Goal: Transaction & Acquisition: Purchase product/service

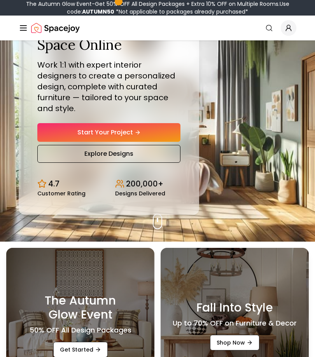
scroll to position [66, 0]
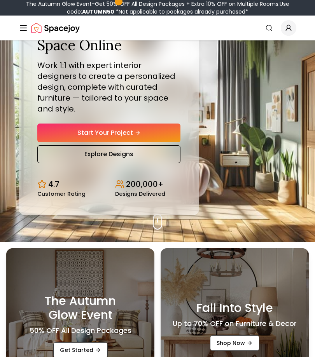
click at [141, 142] on link "Start Your Project" at bounding box center [108, 133] width 143 height 19
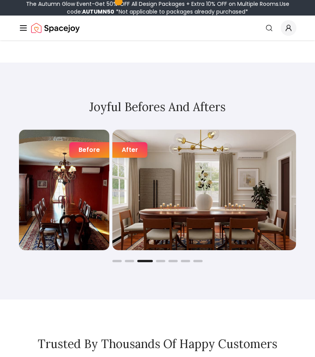
scroll to position [1231, 0]
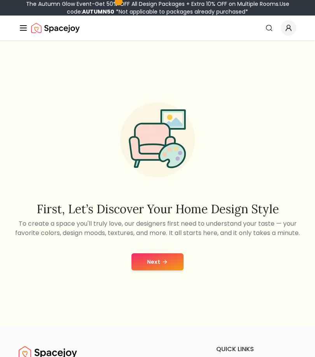
click at [162, 265] on icon at bounding box center [165, 262] width 6 height 6
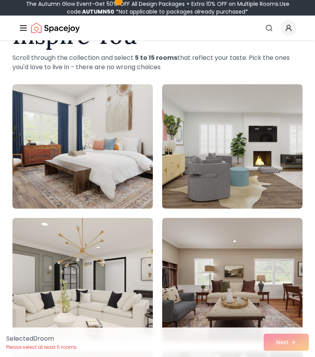
scroll to position [59, 0]
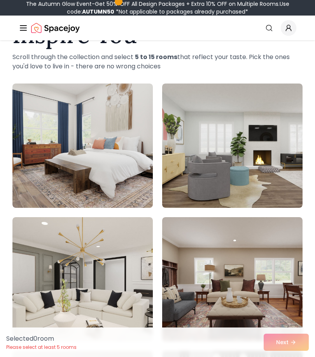
click at [253, 176] on img at bounding box center [232, 146] width 140 height 124
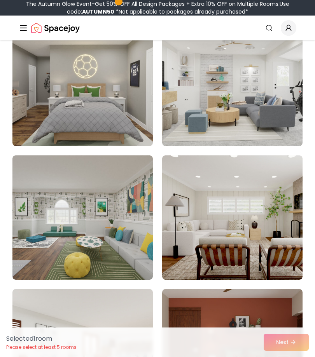
scroll to position [925, 0]
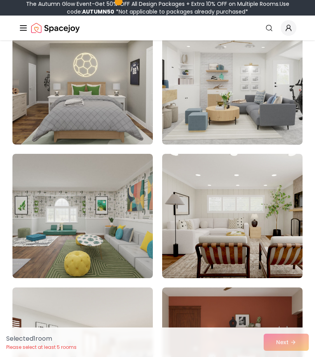
click at [118, 247] on img at bounding box center [82, 216] width 140 height 124
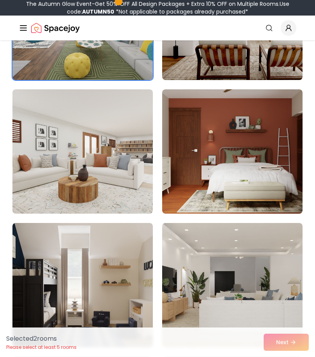
scroll to position [1125, 0]
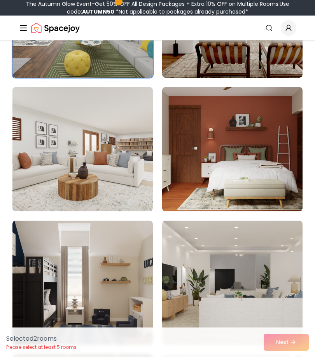
click at [263, 163] on img at bounding box center [232, 149] width 140 height 124
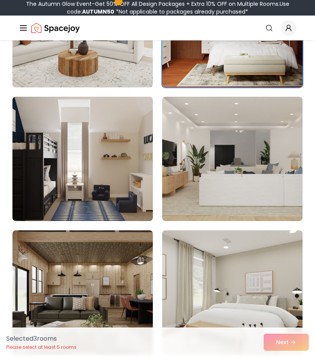
scroll to position [1252, 0]
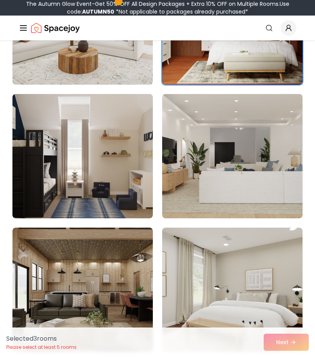
click at [127, 183] on img at bounding box center [82, 156] width 140 height 124
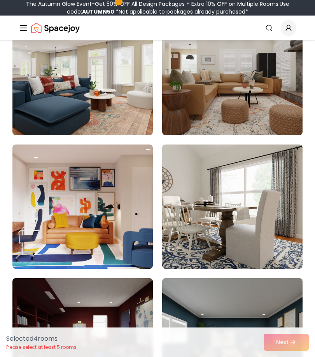
scroll to position [1738, 0]
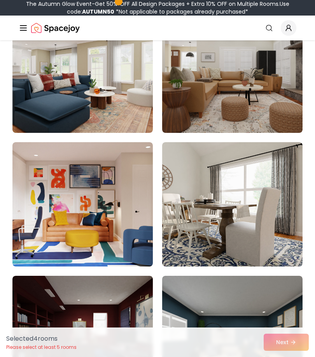
click at [115, 227] on img at bounding box center [82, 204] width 140 height 124
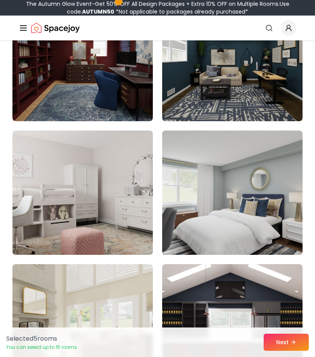
scroll to position [2028, 0]
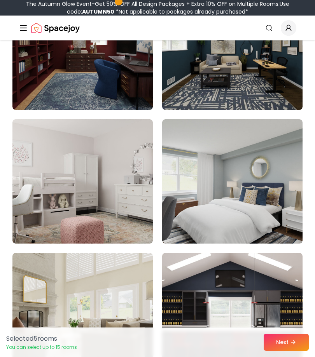
click at [118, 207] on img at bounding box center [82, 181] width 140 height 124
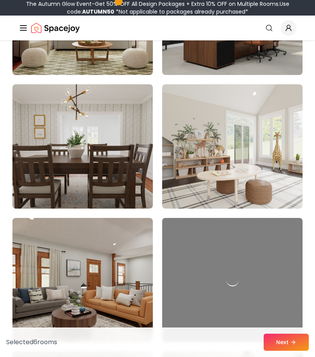
scroll to position [2599, 0]
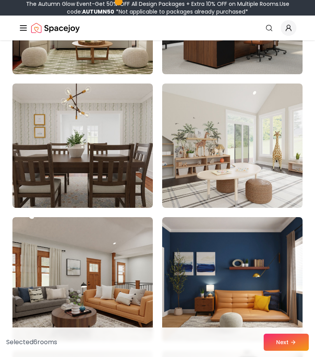
click at [265, 162] on img at bounding box center [232, 146] width 140 height 124
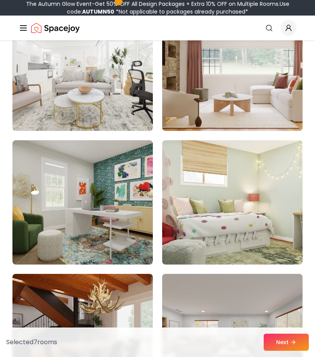
scroll to position [4280, 0]
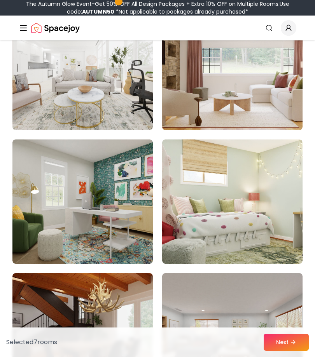
click at [108, 228] on img at bounding box center [82, 201] width 140 height 124
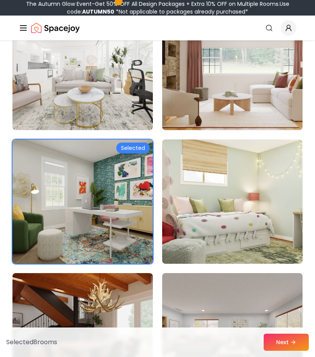
click at [251, 231] on img at bounding box center [232, 201] width 140 height 124
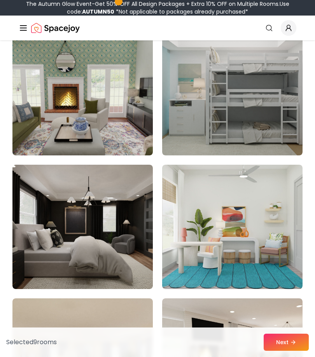
scroll to position [6394, 0]
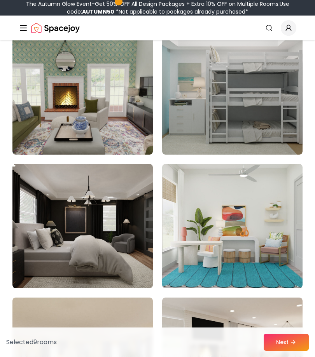
click at [263, 244] on img at bounding box center [232, 226] width 140 height 124
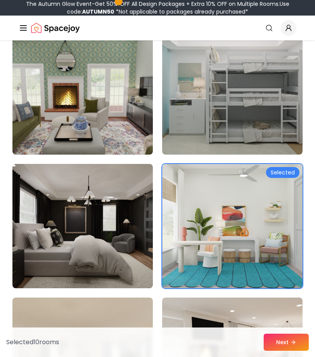
click at [297, 351] on button "Next" at bounding box center [285, 342] width 45 height 17
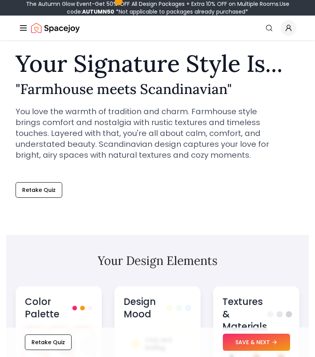
scroll to position [190, 0]
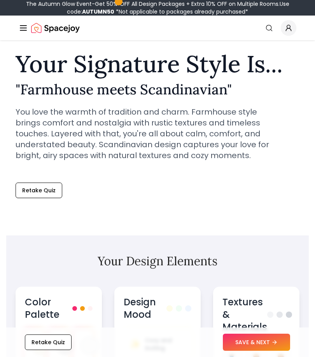
click at [50, 187] on button "Retake Quiz" at bounding box center [39, 191] width 47 height 16
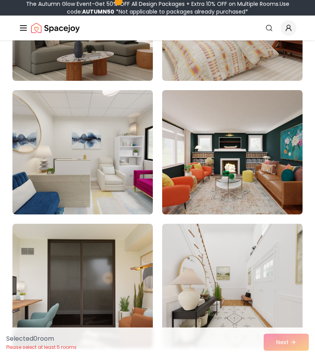
scroll to position [187, 0]
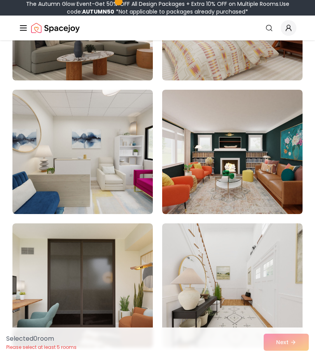
click at [267, 157] on img at bounding box center [232, 152] width 140 height 124
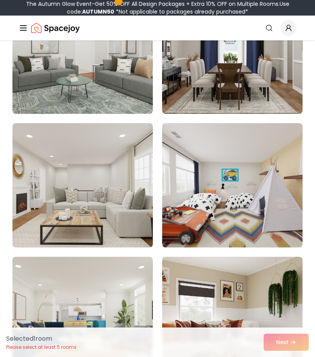
scroll to position [1093, 0]
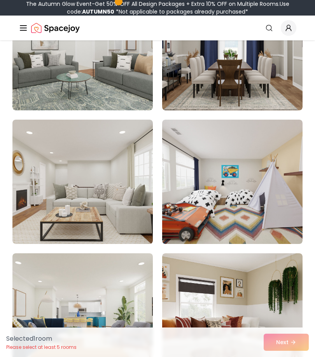
click at [274, 204] on img at bounding box center [232, 182] width 140 height 124
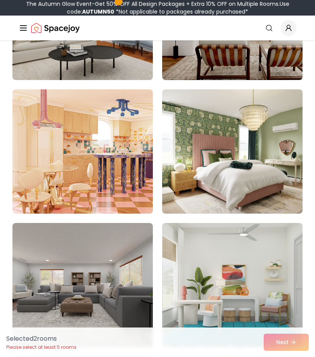
scroll to position [4334, 0]
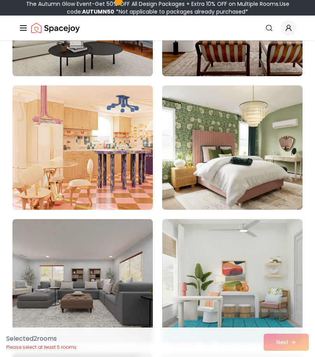
click at [110, 174] on img at bounding box center [82, 147] width 140 height 124
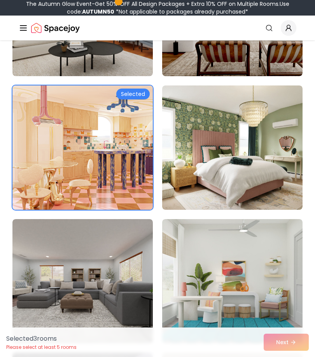
click at [264, 301] on img at bounding box center [232, 281] width 140 height 124
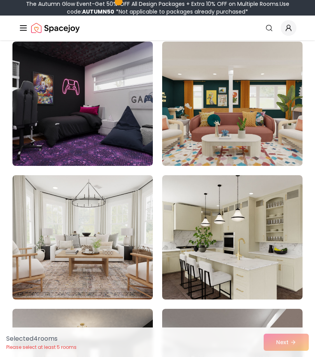
scroll to position [4647, 0]
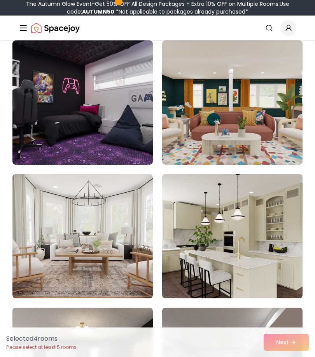
click at [271, 134] on img at bounding box center [232, 102] width 140 height 124
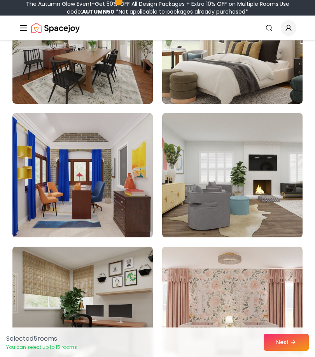
scroll to position [5644, 0]
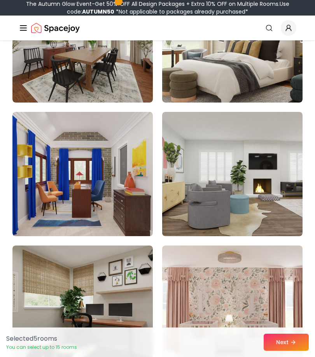
click at [122, 205] on img at bounding box center [82, 174] width 140 height 124
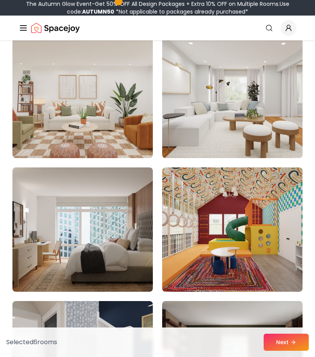
scroll to position [6128, 0]
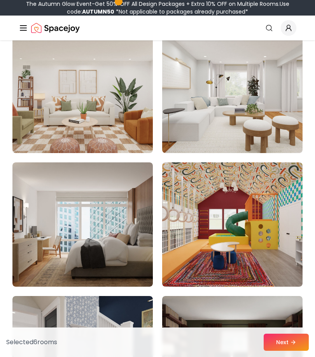
click at [272, 240] on img at bounding box center [232, 224] width 140 height 124
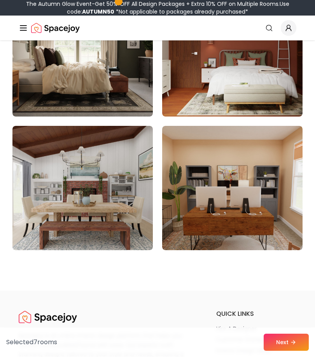
scroll to position [6569, 0]
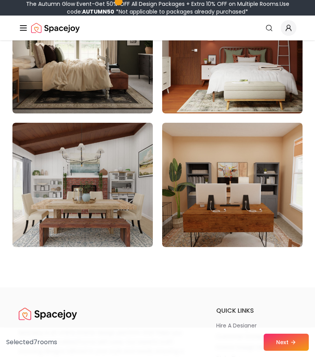
click at [291, 345] on icon at bounding box center [293, 342] width 6 height 6
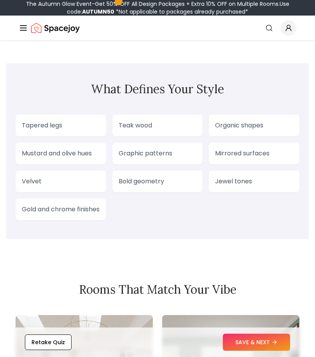
scroll to position [857, 0]
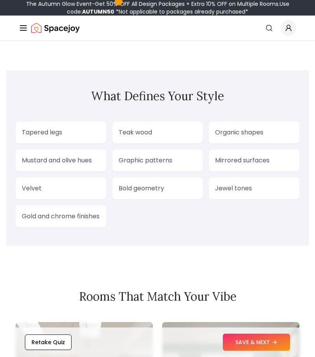
click at [265, 338] on button "SAVE & NEXT" at bounding box center [256, 342] width 67 height 17
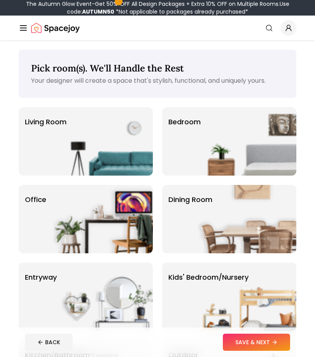
click at [280, 138] on img at bounding box center [246, 141] width 99 height 68
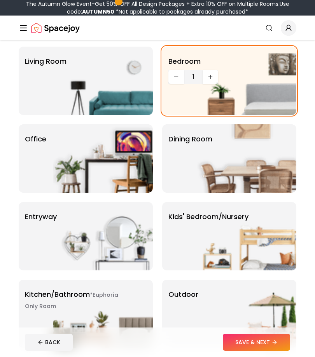
scroll to position [63, 0]
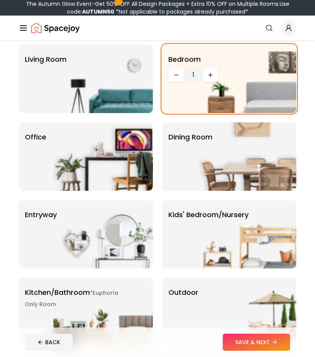
click at [249, 247] on img at bounding box center [246, 234] width 99 height 68
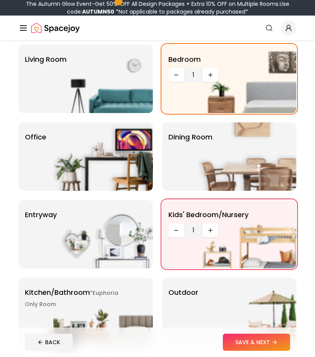
click at [263, 85] on img at bounding box center [246, 79] width 99 height 68
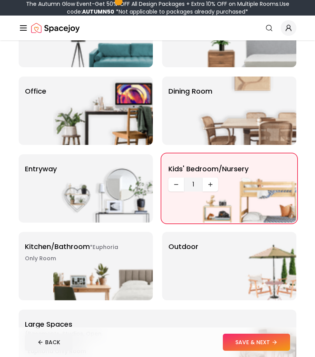
scroll to position [107, 0]
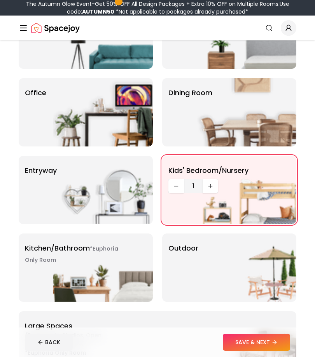
click at [101, 103] on img at bounding box center [102, 112] width 99 height 68
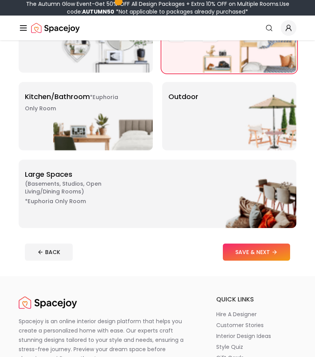
scroll to position [245, 0]
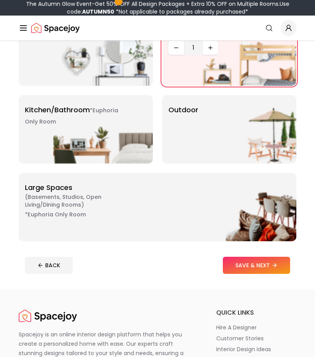
click at [260, 260] on button "SAVE & NEXT" at bounding box center [256, 265] width 67 height 17
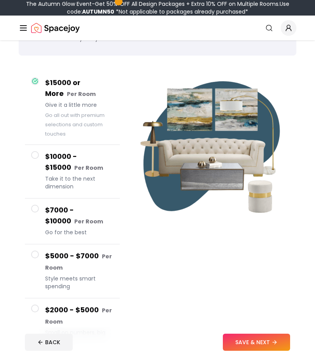
scroll to position [54, 0]
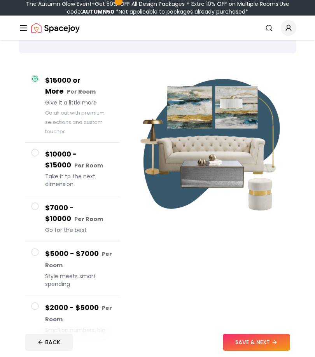
click at [80, 317] on h4 "$2000 - $5000 Per Room" at bounding box center [79, 313] width 68 height 23
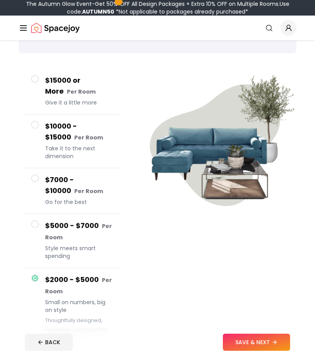
click at [250, 351] on button "SAVE & NEXT" at bounding box center [256, 342] width 67 height 17
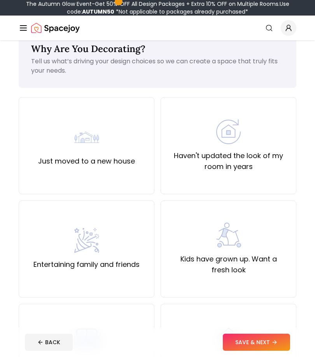
scroll to position [20, 0]
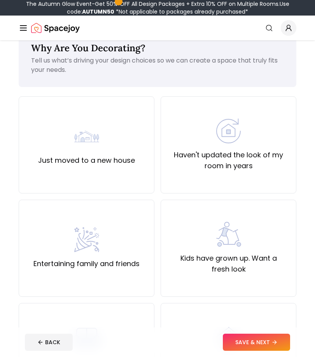
click at [268, 159] on label "Haven't updated the look of my room in years" at bounding box center [228, 161] width 122 height 22
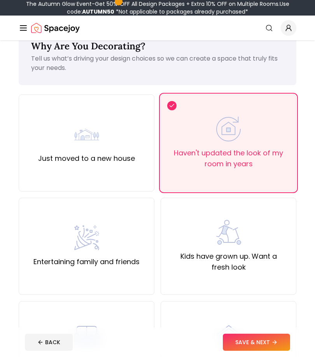
scroll to position [40, 0]
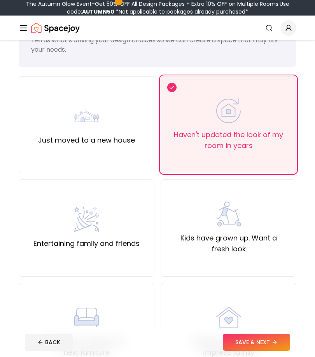
click at [122, 337] on label "Budget now allows for new furniture" at bounding box center [86, 347] width 122 height 22
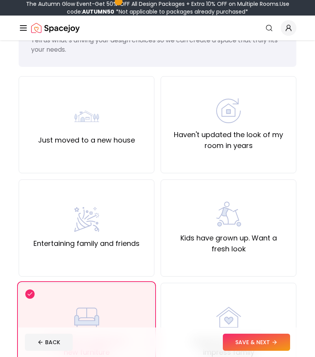
click at [261, 127] on div "Haven't updated the look of my room in years" at bounding box center [228, 124] width 122 height 53
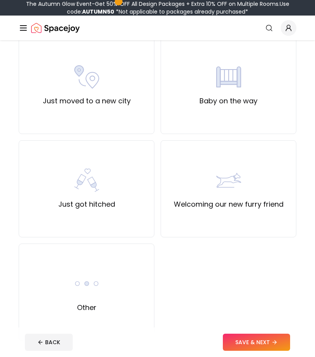
scroll to position [394, 0]
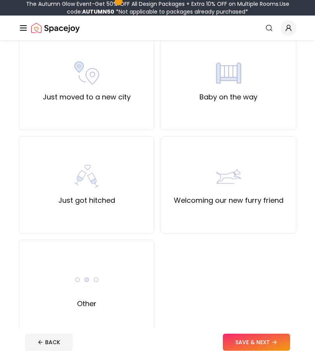
click at [272, 345] on icon at bounding box center [274, 342] width 6 height 6
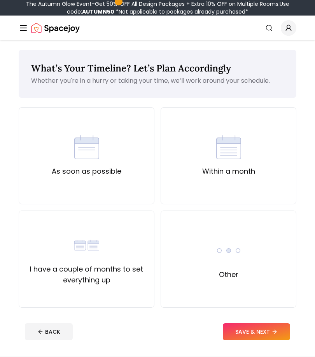
click at [239, 274] on div "Other" at bounding box center [228, 259] width 25 height 42
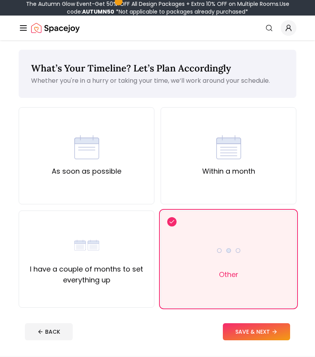
click at [265, 331] on button "SAVE & NEXT" at bounding box center [256, 331] width 67 height 17
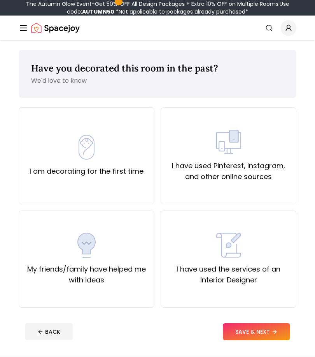
click at [104, 269] on label "My friends/family have helped me with ideas" at bounding box center [86, 275] width 122 height 22
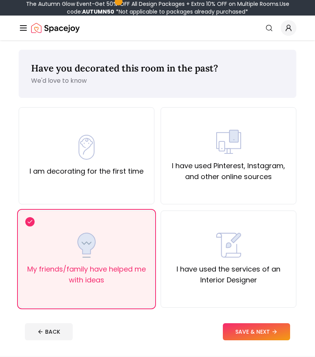
click at [259, 337] on button "SAVE & NEXT" at bounding box center [256, 331] width 67 height 17
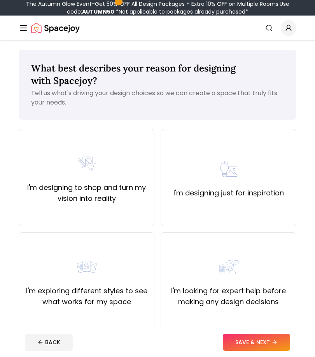
click at [100, 207] on div "I'm designing to shop and turn my vision into reality" at bounding box center [87, 177] width 136 height 97
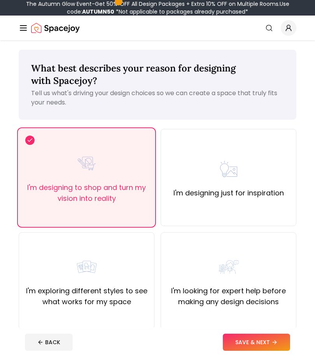
click at [277, 347] on button "SAVE & NEXT" at bounding box center [256, 342] width 67 height 17
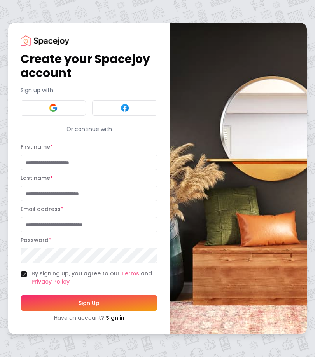
click at [70, 116] on button at bounding box center [53, 108] width 65 height 16
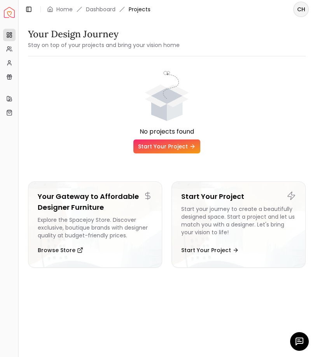
click at [269, 119] on div "No projects found" at bounding box center [166, 103] width 277 height 68
click at [1, 49] on div "Overview Projects My Referrals My Profile Gift Card Balance" at bounding box center [9, 56] width 18 height 61
click at [6, 48] on icon at bounding box center [9, 49] width 6 height 6
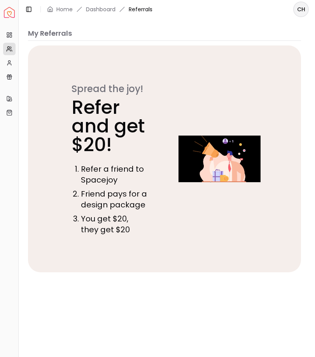
click at [10, 31] on link "Projects" at bounding box center [9, 35] width 12 height 12
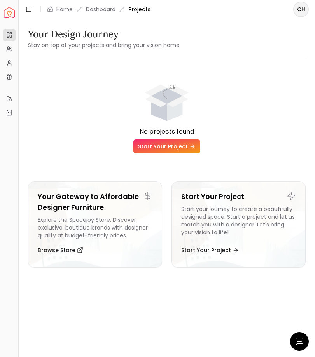
click at [219, 250] on button "Start Your Project" at bounding box center [210, 250] width 58 height 16
click at [3, 98] on link "My Style" at bounding box center [9, 98] width 12 height 12
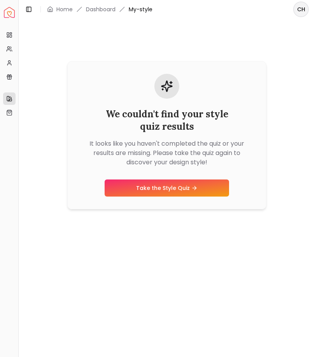
click at [188, 197] on link "Take the Style Quiz" at bounding box center [167, 187] width 124 height 17
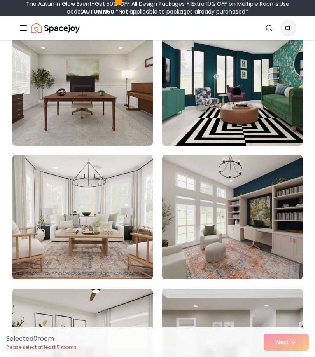
scroll to position [2121, 0]
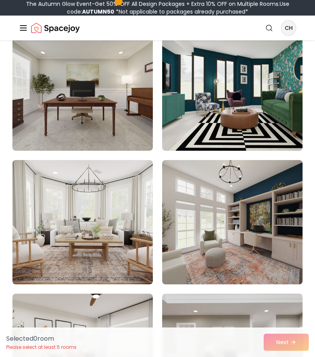
click at [260, 113] on img at bounding box center [232, 88] width 140 height 124
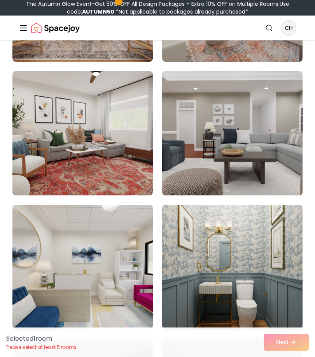
scroll to position [2345, 0]
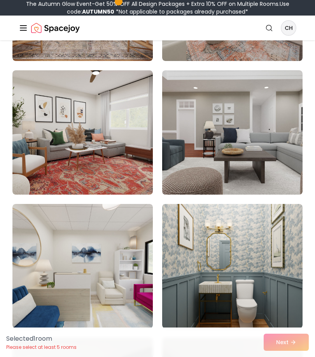
click at [124, 167] on img at bounding box center [82, 132] width 140 height 124
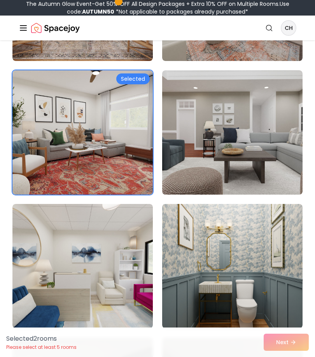
click at [125, 300] on img at bounding box center [82, 266] width 140 height 124
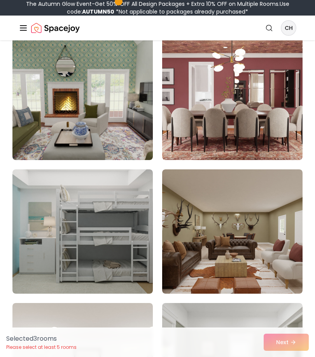
scroll to position [3449, 0]
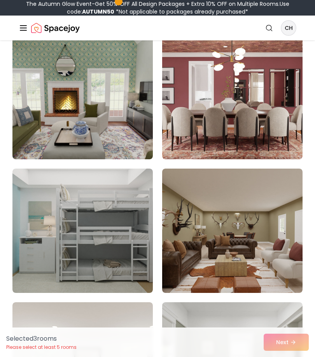
click at [142, 267] on img at bounding box center [82, 231] width 140 height 124
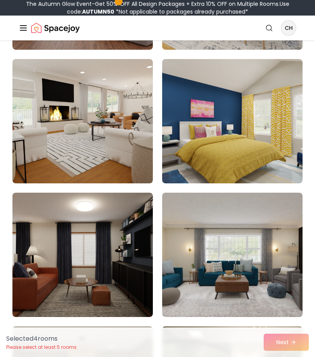
scroll to position [5297, 0]
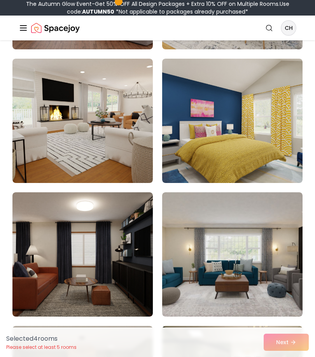
click at [277, 155] on img at bounding box center [232, 121] width 140 height 124
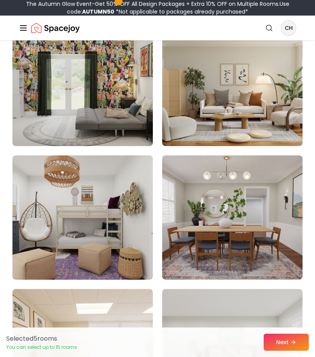
scroll to position [6001, 0]
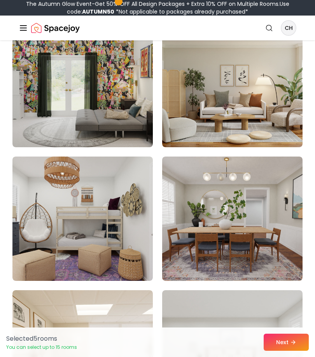
click at [110, 115] on img at bounding box center [82, 85] width 140 height 124
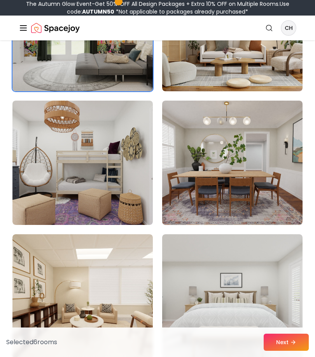
scroll to position [6062, 0]
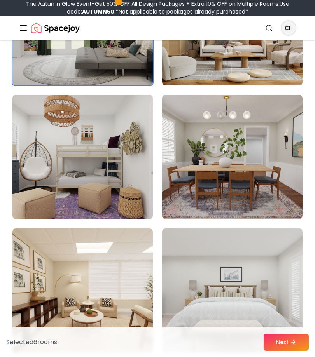
click at [47, 182] on img at bounding box center [82, 157] width 140 height 124
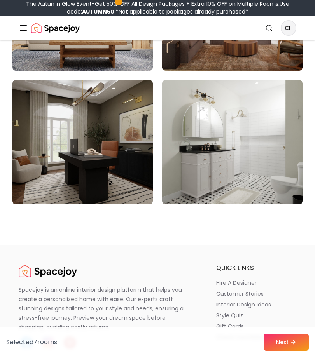
scroll to position [6612, 0]
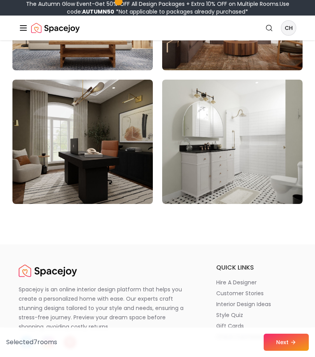
click at [293, 345] on icon at bounding box center [293, 342] width 6 height 6
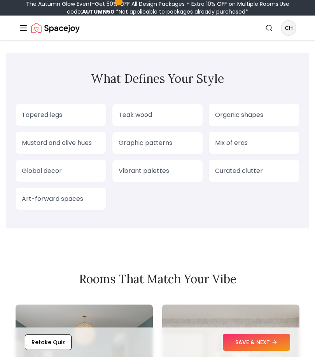
scroll to position [852, 0]
click at [258, 351] on button "SAVE & NEXT" at bounding box center [256, 342] width 67 height 17
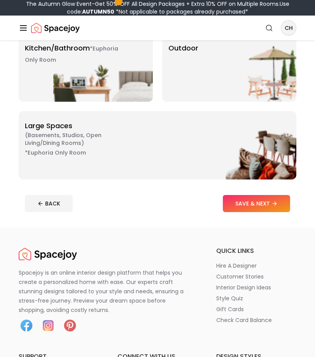
scroll to position [307, 0]
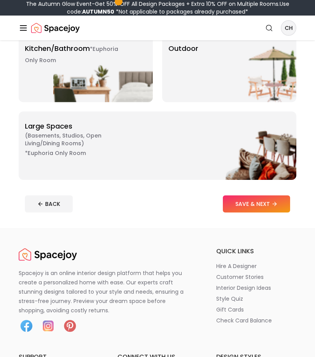
click at [263, 203] on button "SAVE & NEXT" at bounding box center [256, 203] width 67 height 17
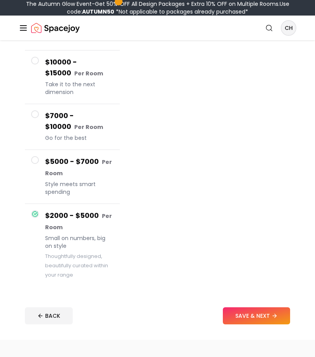
scroll to position [120, 0]
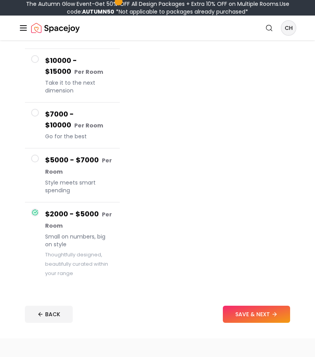
click at [254, 312] on button "SAVE & NEXT" at bounding box center [256, 314] width 67 height 17
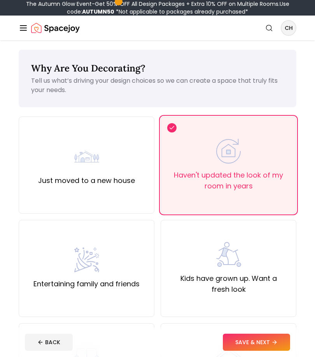
click at [261, 351] on button "SAVE & NEXT" at bounding box center [256, 342] width 67 height 17
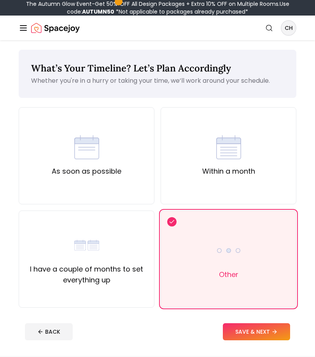
click at [270, 327] on button "SAVE & NEXT" at bounding box center [256, 331] width 67 height 17
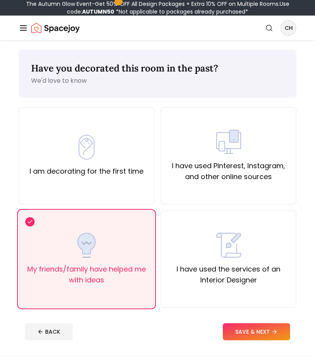
click at [267, 324] on button "SAVE & NEXT" at bounding box center [256, 331] width 67 height 17
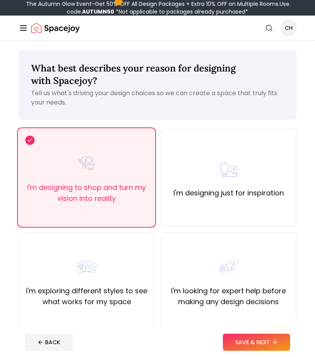
click at [270, 345] on button "SAVE & NEXT" at bounding box center [256, 342] width 67 height 17
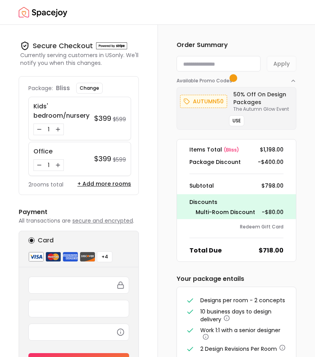
click at [265, 150] on dd "$1,198.00" at bounding box center [272, 150] width 24 height 8
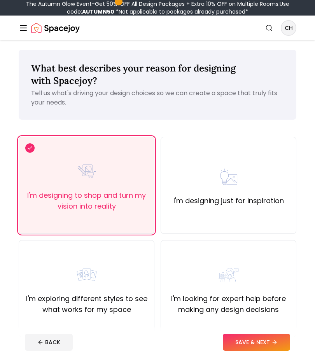
scroll to position [41, 0]
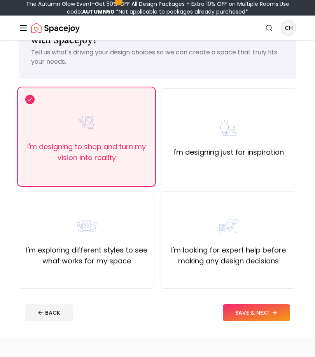
click at [54, 309] on button "BACK" at bounding box center [49, 312] width 48 height 17
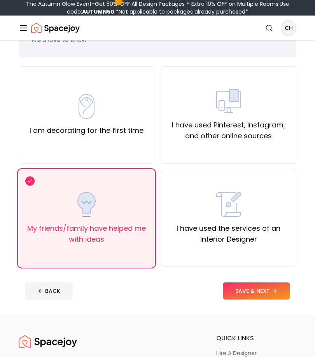
click at [266, 291] on button "SAVE & NEXT" at bounding box center [256, 290] width 67 height 17
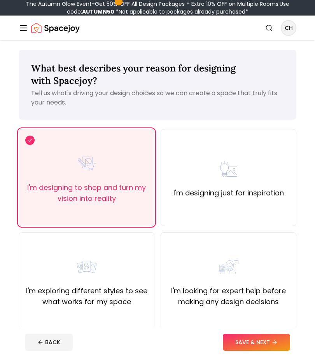
click at [255, 183] on div "I'm designing just for inspiration" at bounding box center [228, 178] width 110 height 42
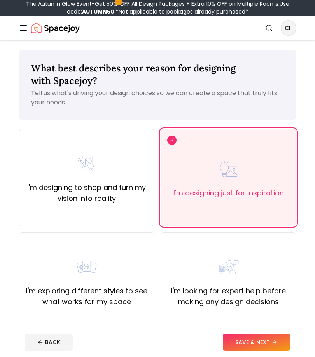
click at [256, 355] on footer "BACK SAVE & NEXT" at bounding box center [157, 343] width 277 height 30
click at [258, 350] on button "SAVE & NEXT" at bounding box center [256, 342] width 67 height 17
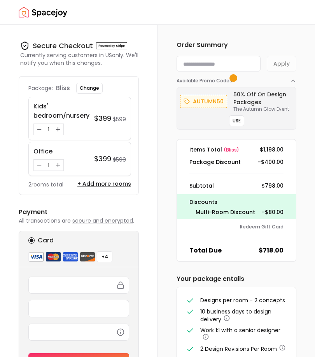
click at [38, 130] on icon "Decrease quantity for Kids' bedroom/nursery" at bounding box center [39, 129] width 6 height 6
